Goal: Task Accomplishment & Management: Use online tool/utility

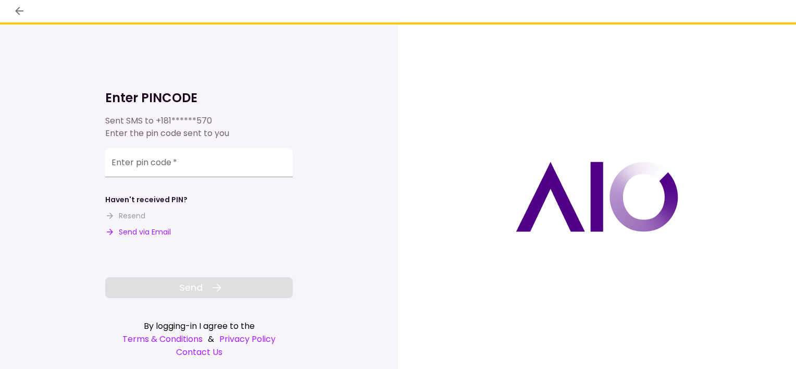
click at [122, 233] on button "Send via Email" at bounding box center [138, 232] width 66 height 11
click at [195, 165] on input "Enter pin code   *" at bounding box center [198, 163] width 187 height 29
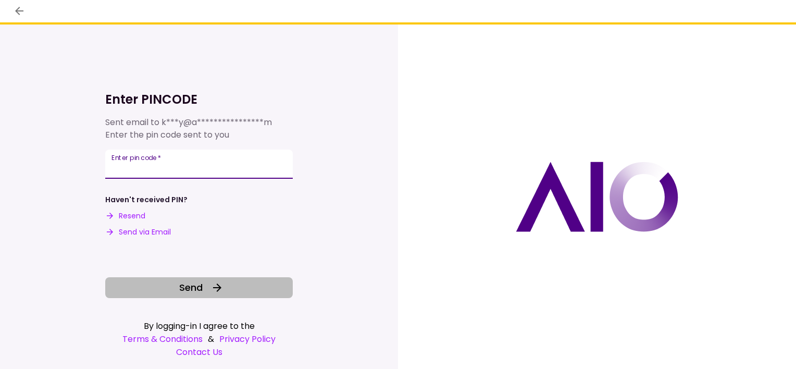
type input "******"
